Goal: Transaction & Acquisition: Purchase product/service

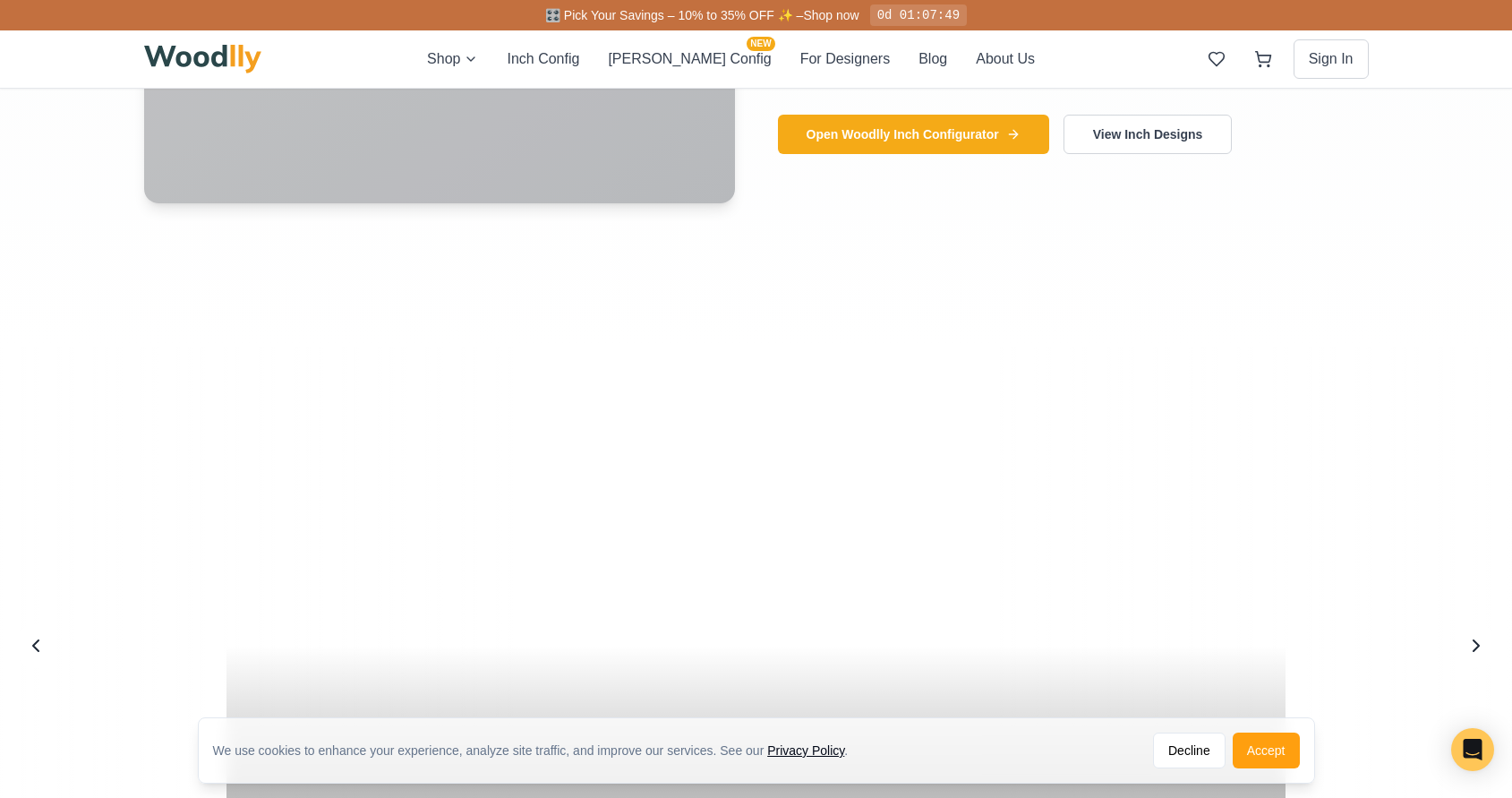
scroll to position [2395, 0]
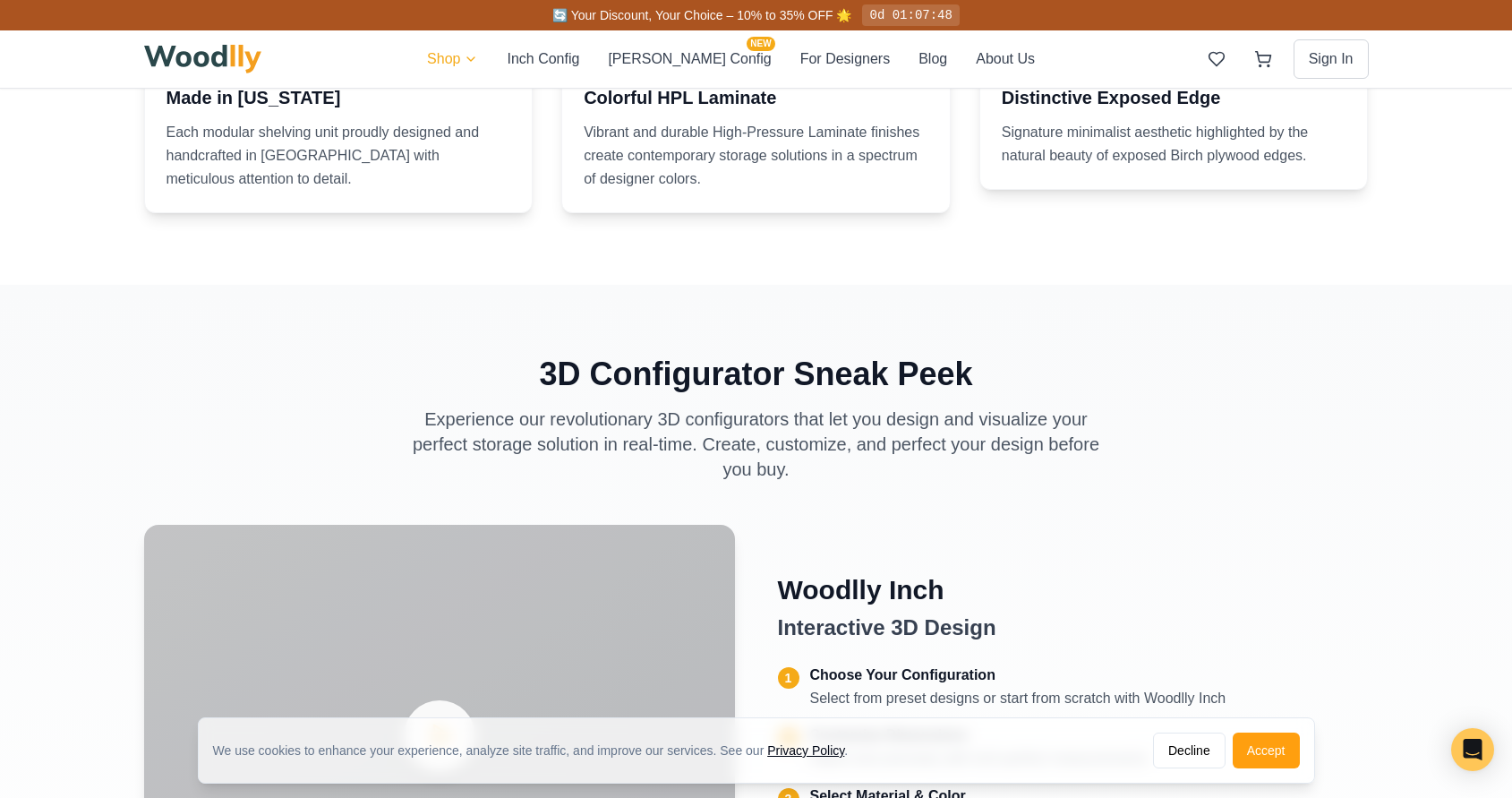
click at [483, 61] on html "We use cookies to enhance your experience, analyze site traffic, and improve ou…" at bounding box center [756, 137] width 1512 height 5066
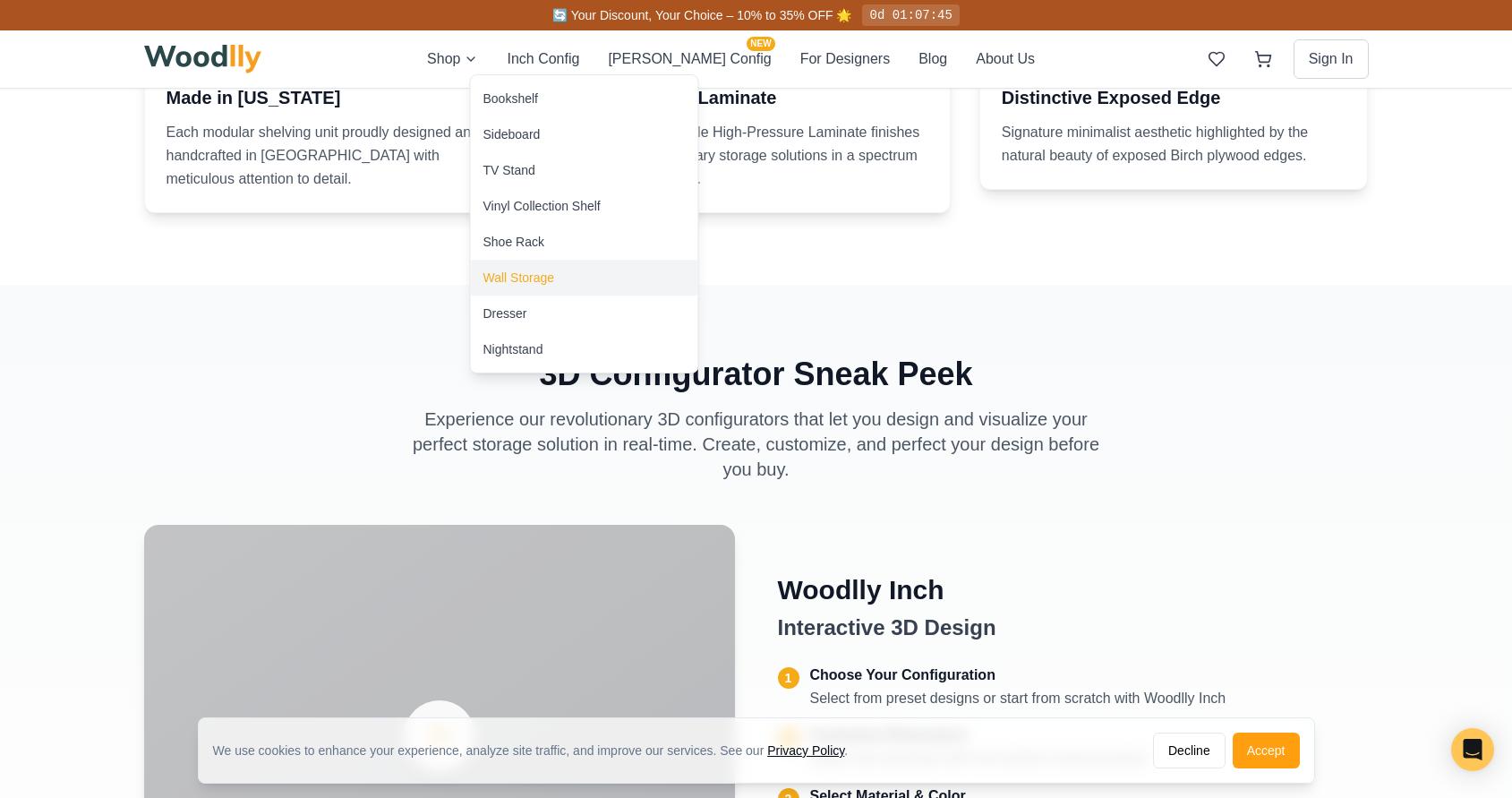
click at [552, 284] on div "Wall Storage" at bounding box center [518, 278] width 72 height 18
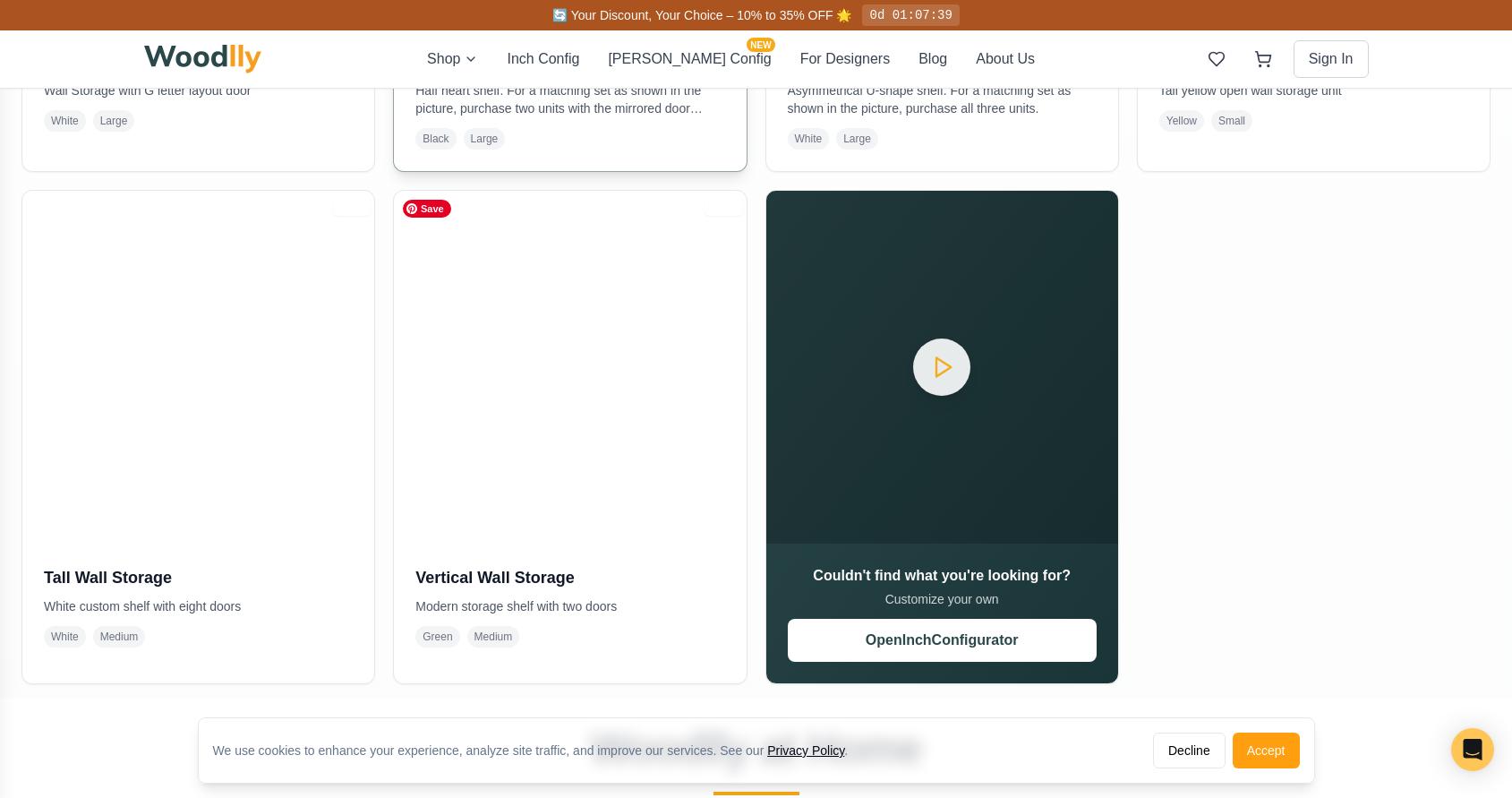
scroll to position [777, 0]
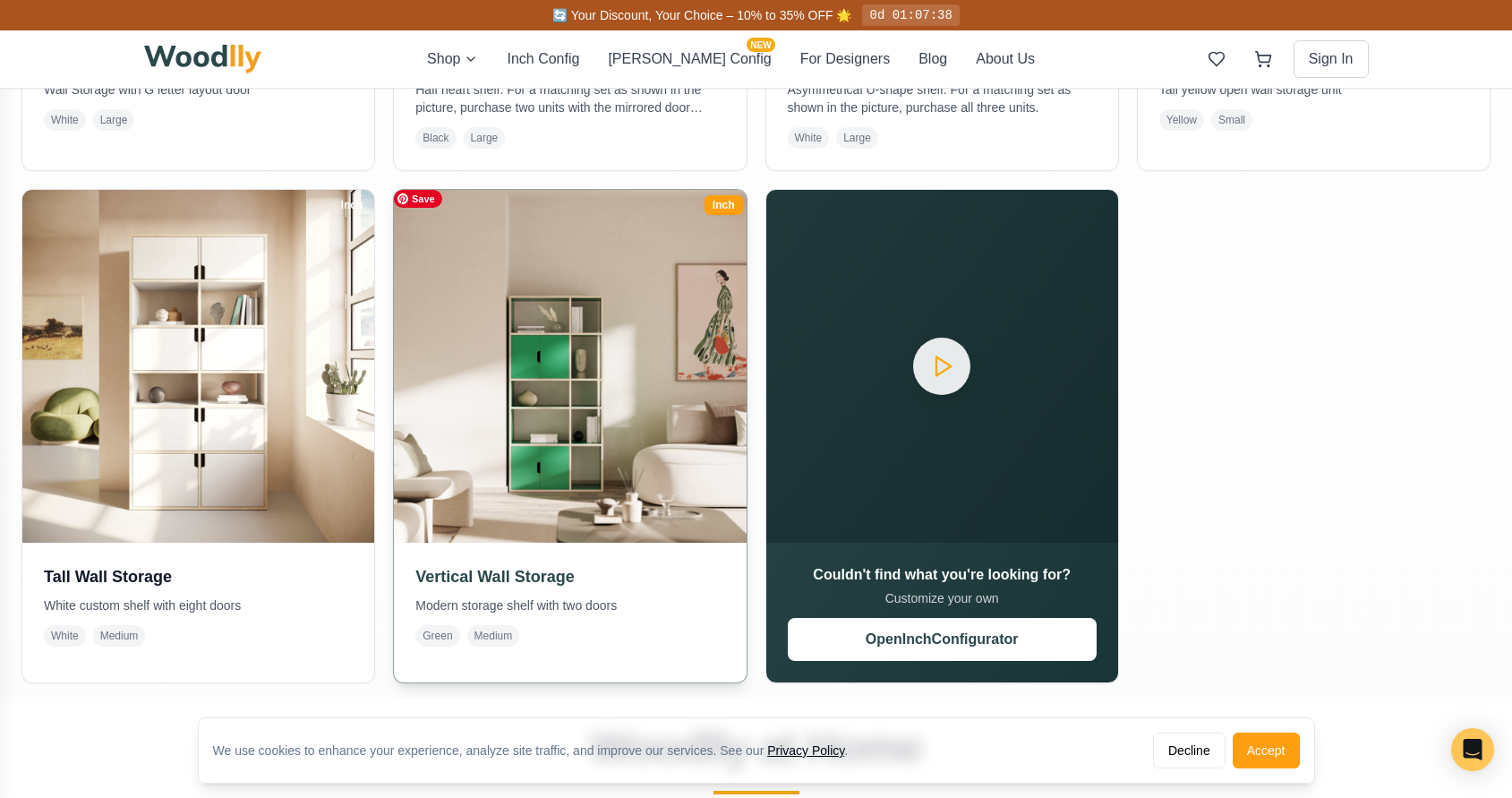
click at [518, 491] on img at bounding box center [569, 365] width 370 height 370
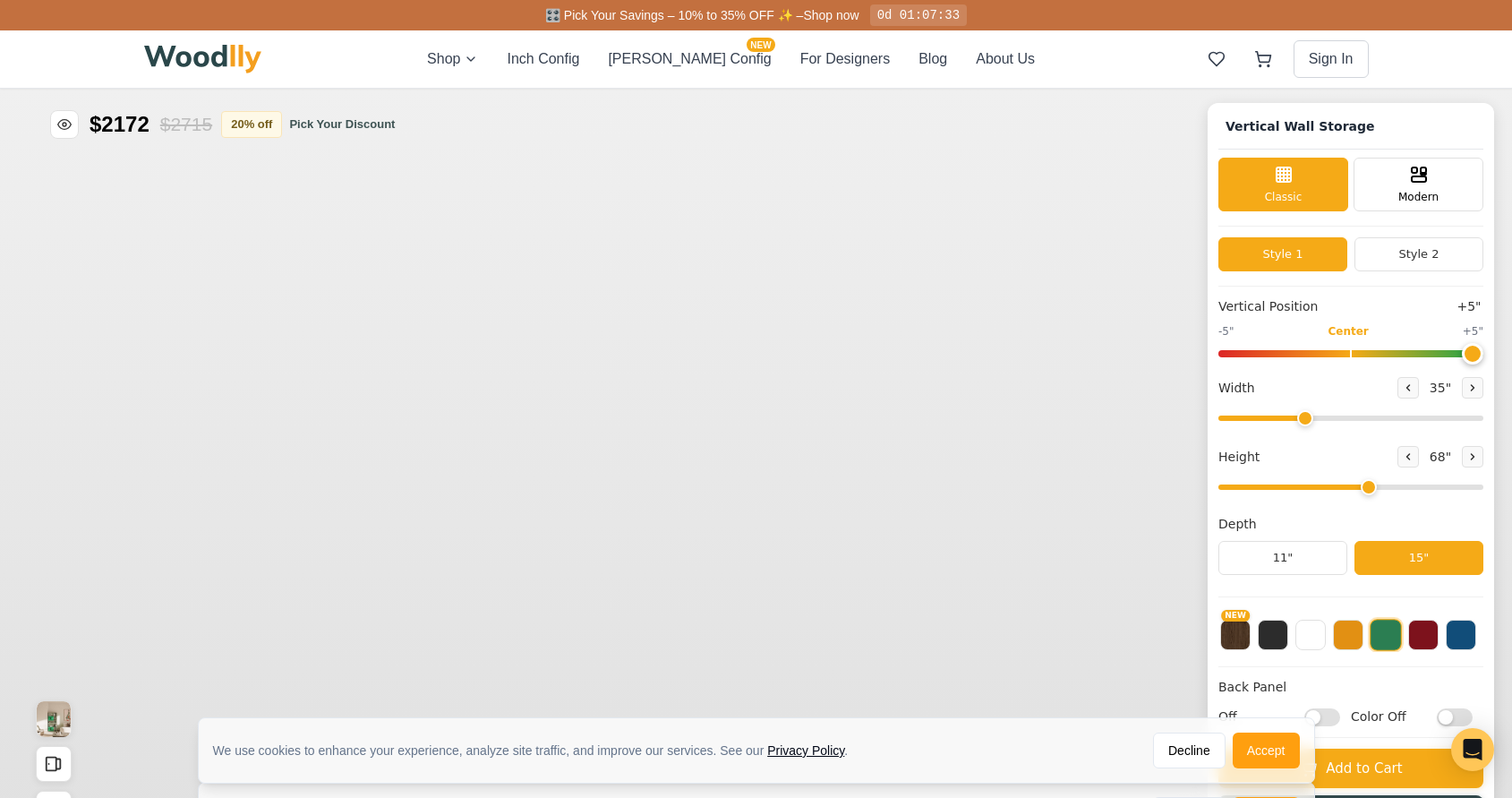
type input "5"
type input "35"
type input "5"
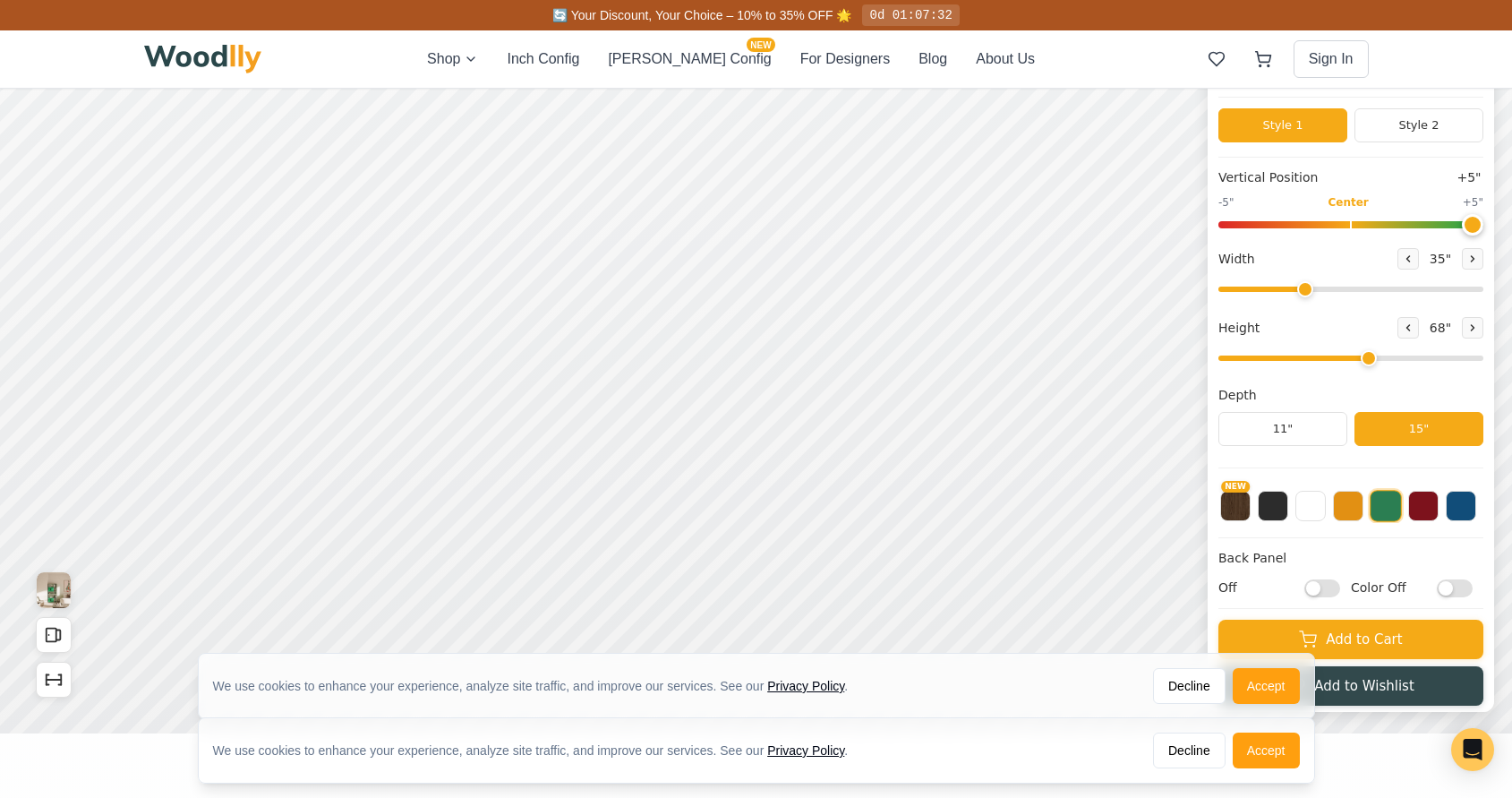
scroll to position [140, 0]
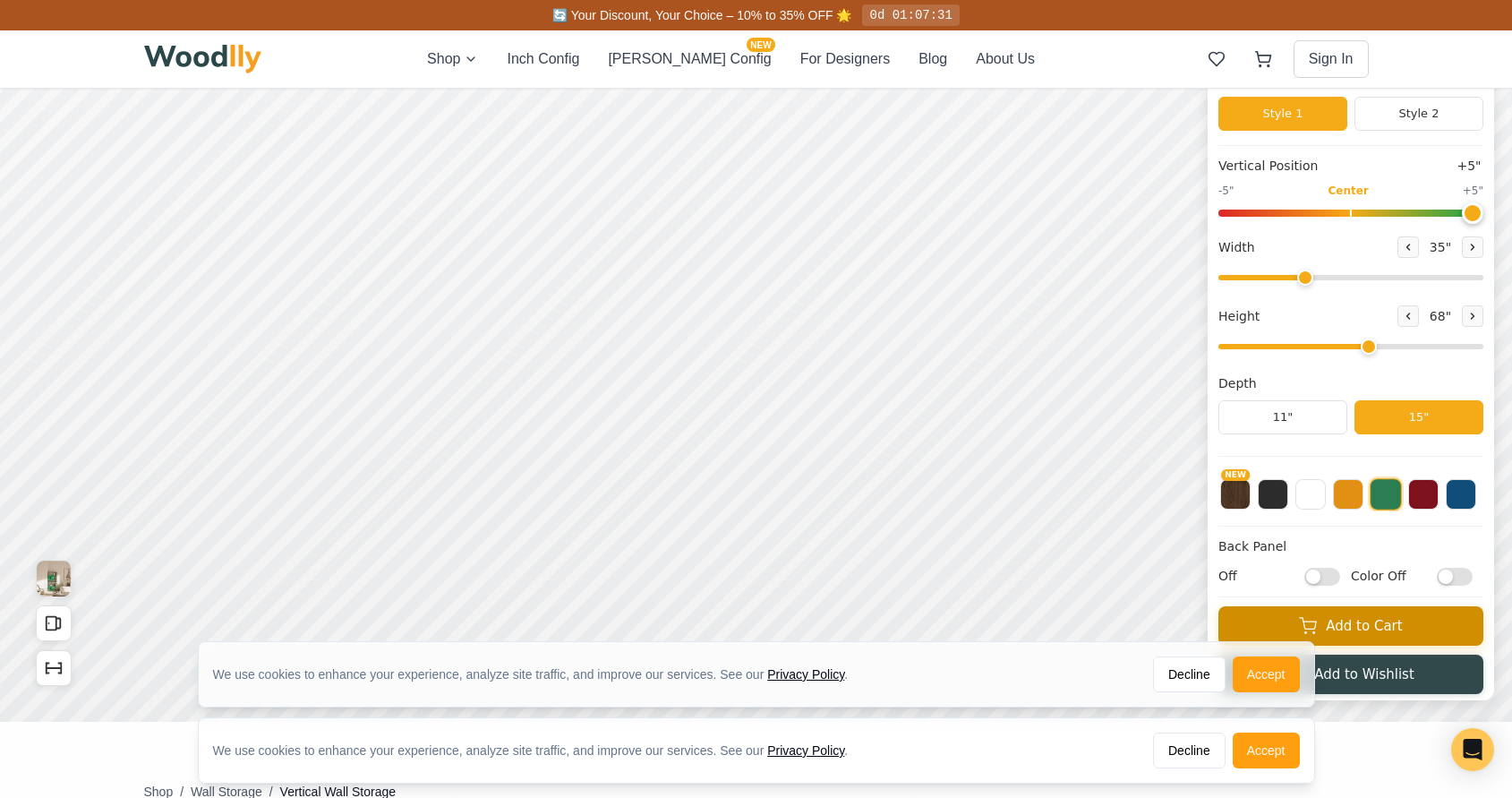
click at [1335, 638] on button "Add to Cart" at bounding box center [1351, 625] width 265 height 39
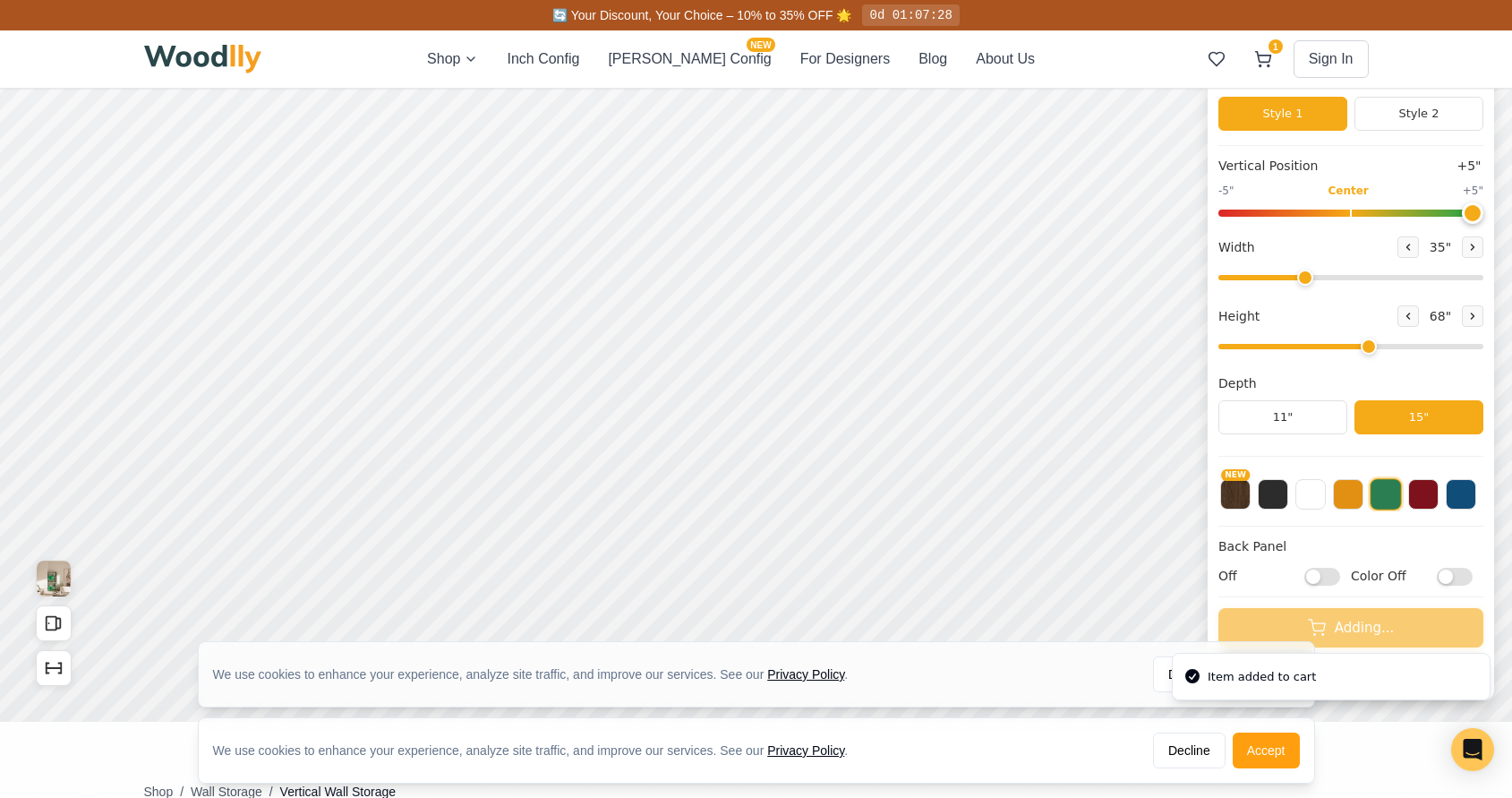
scroll to position [0, 0]
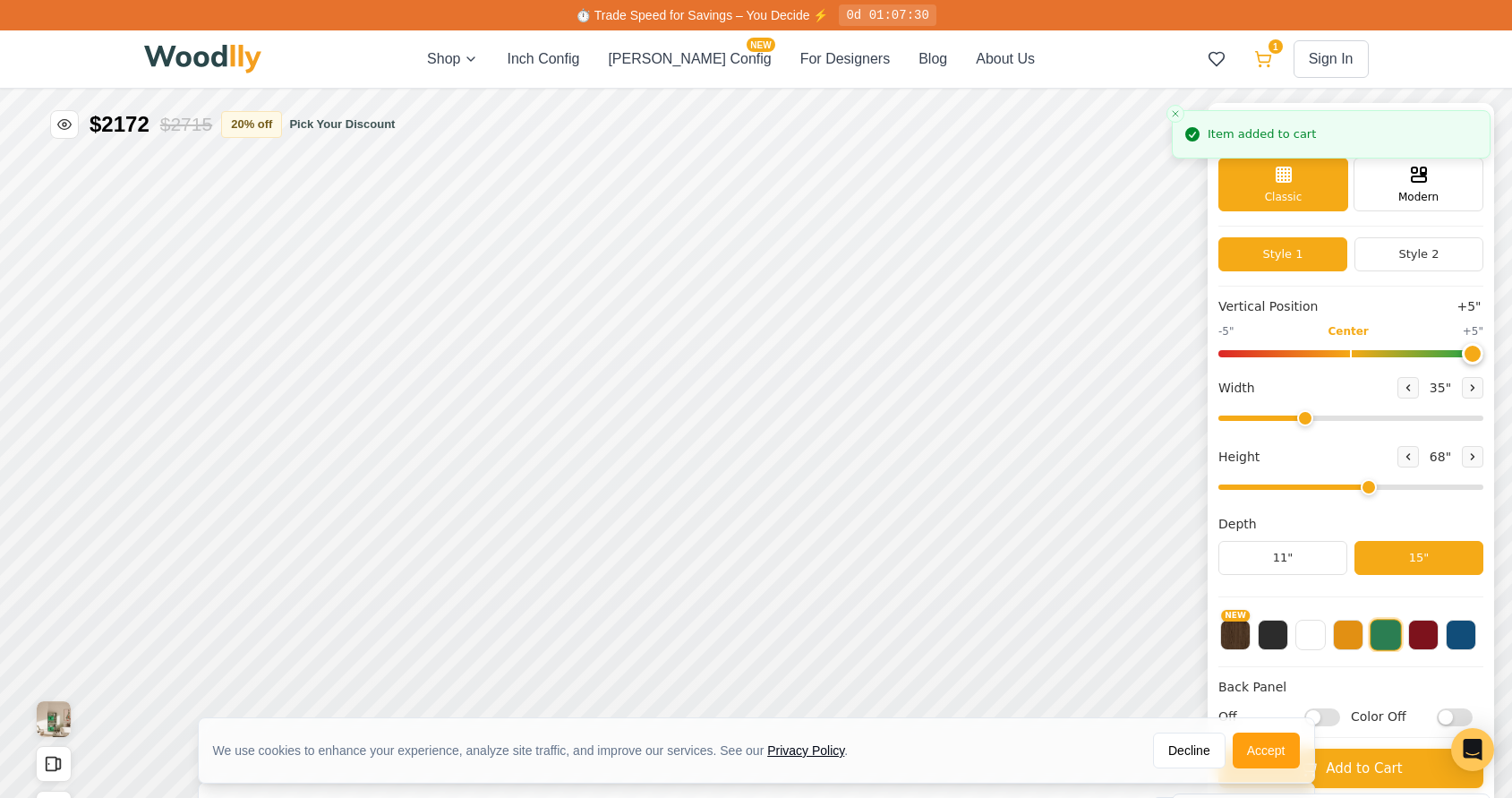
click at [1263, 57] on icon at bounding box center [1262, 59] width 18 height 18
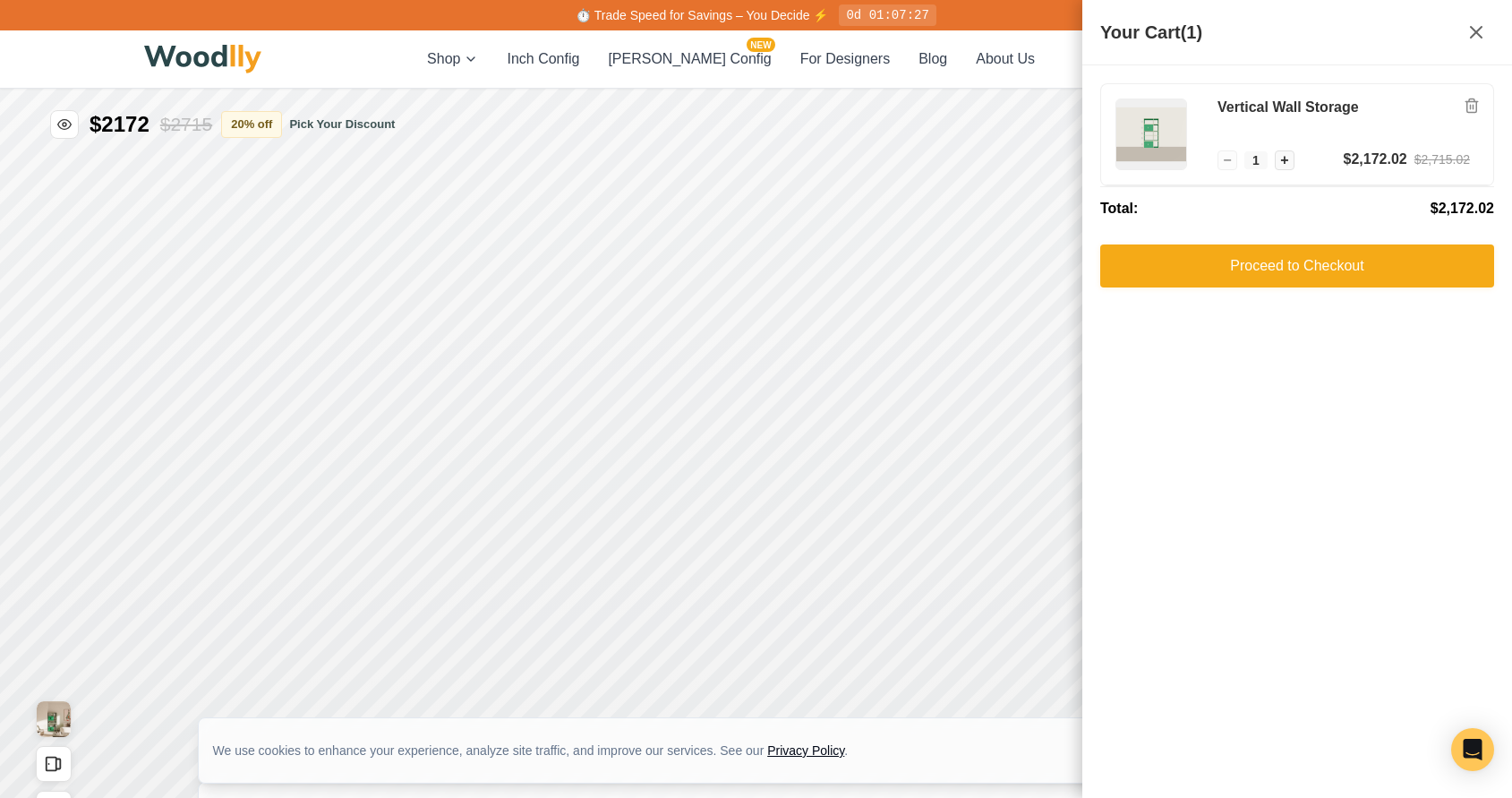
click at [575, 71] on div "Shop Inch Config [PERSON_NAME] Config NEW For Designers Blog About Us 1 Sign In…" at bounding box center [756, 60] width 1224 height 58
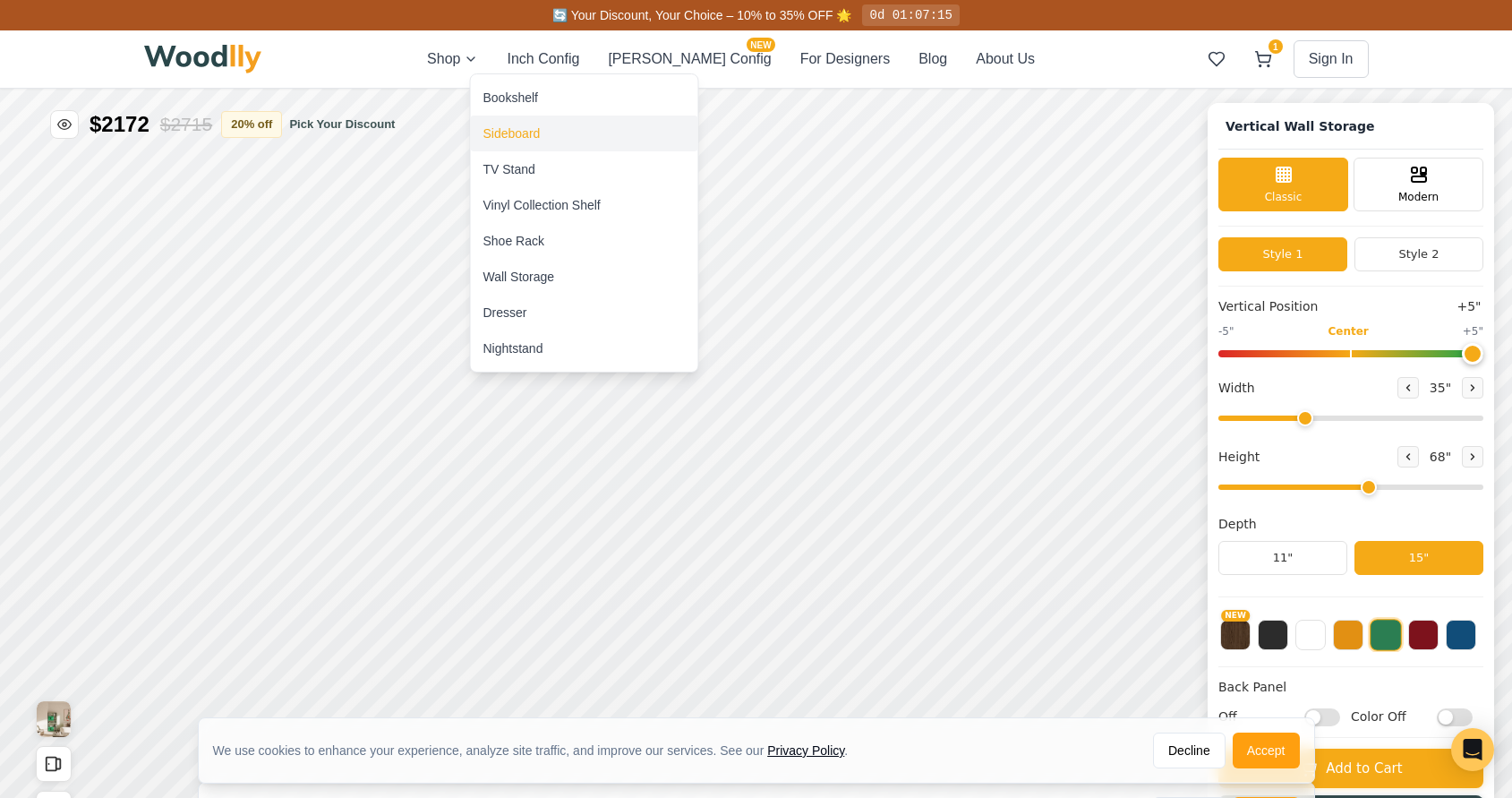
click at [558, 141] on div "Sideboard" at bounding box center [584, 133] width 228 height 36
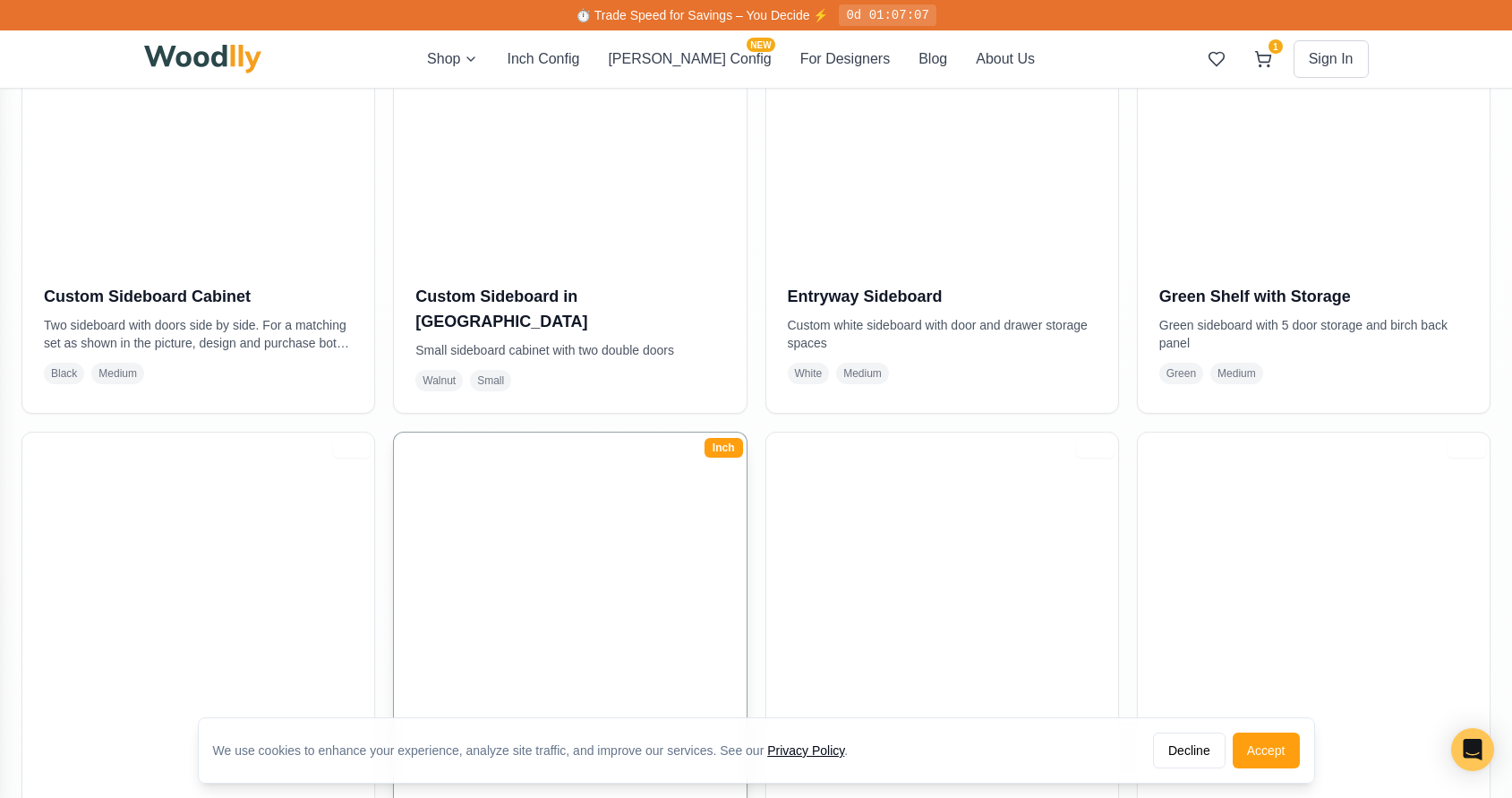
scroll to position [1052, 0]
